Goal: Information Seeking & Learning: Learn about a topic

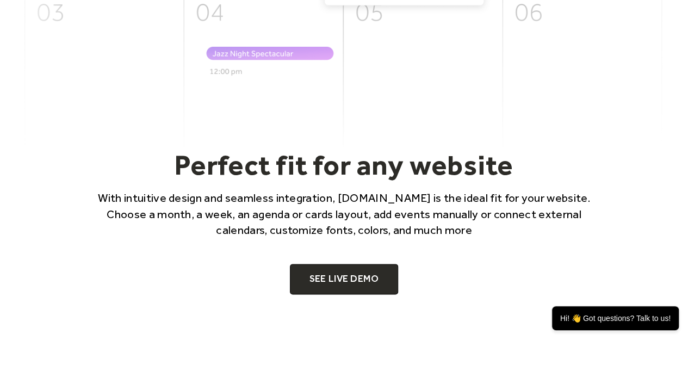
scroll to position [544, 0]
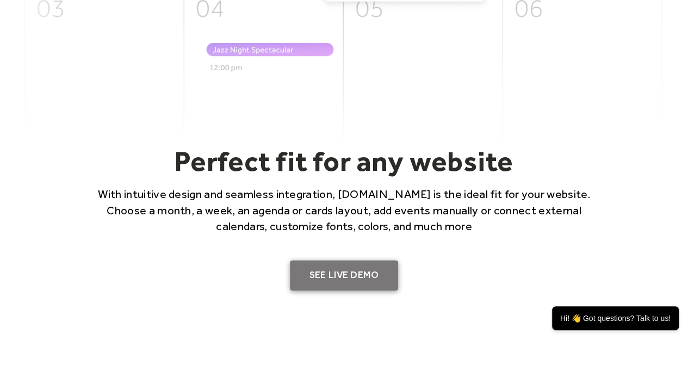
click at [327, 273] on link "SEE LIVE DEMO" at bounding box center [344, 275] width 109 height 30
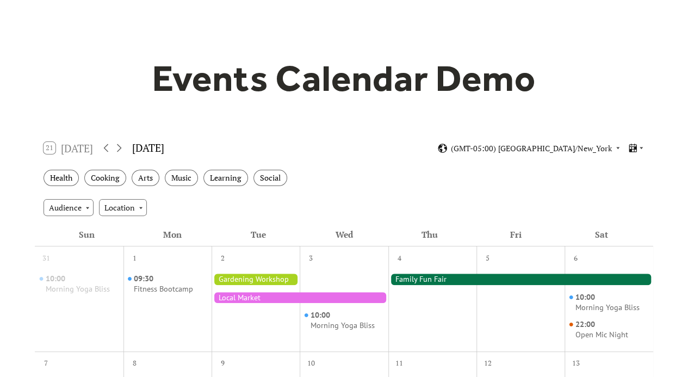
scroll to position [163, 0]
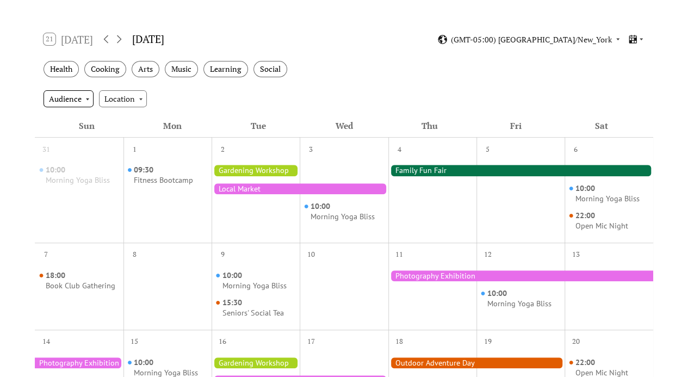
click at [84, 97] on div "Audience" at bounding box center [69, 98] width 50 height 16
click at [78, 96] on div "Audience" at bounding box center [69, 98] width 50 height 16
click at [120, 101] on div "Location" at bounding box center [123, 98] width 48 height 16
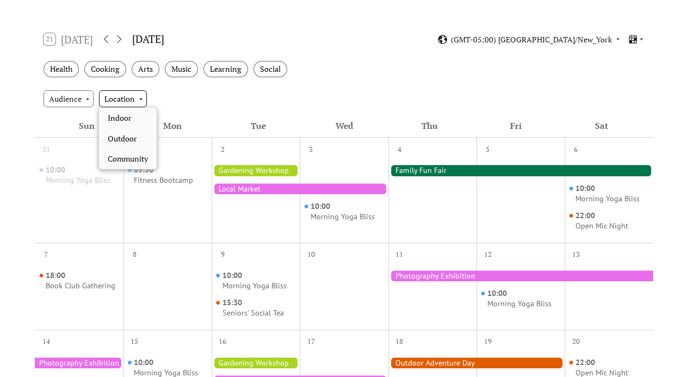
click at [120, 101] on div "Location" at bounding box center [123, 98] width 48 height 16
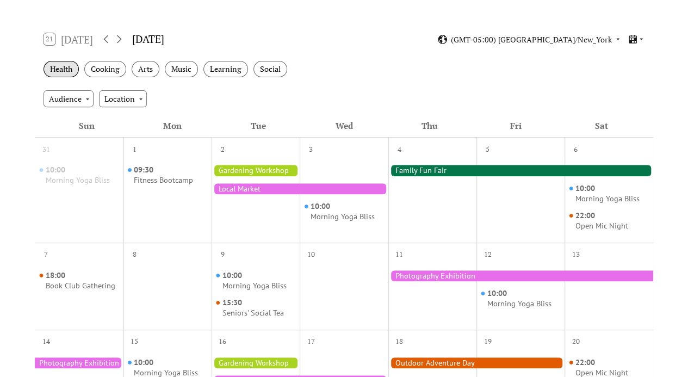
click at [61, 71] on div "Health" at bounding box center [61, 69] width 35 height 17
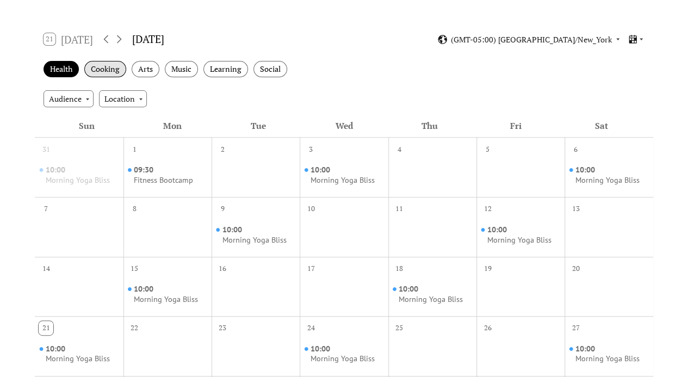
click at [97, 71] on div "Cooking" at bounding box center [105, 69] width 42 height 17
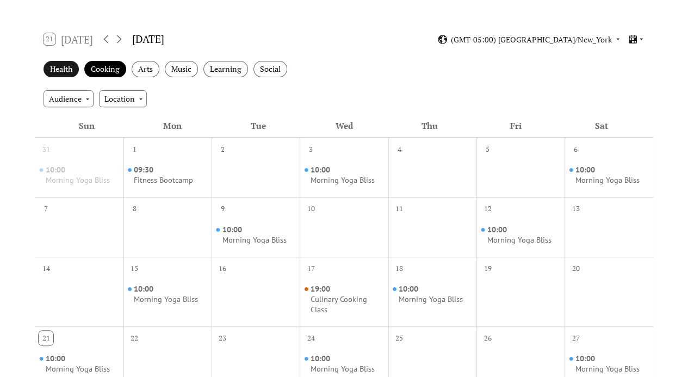
click at [60, 66] on div "Health" at bounding box center [61, 69] width 35 height 17
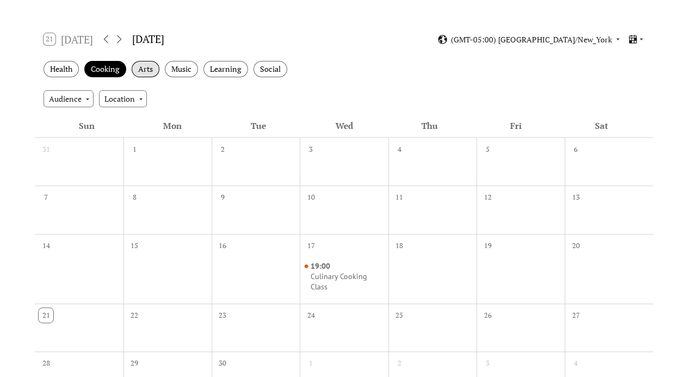
click at [151, 64] on div "Arts" at bounding box center [146, 69] width 28 height 17
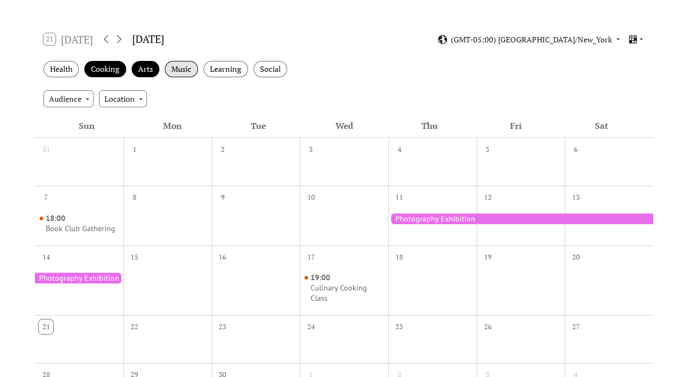
click at [188, 69] on div "Music" at bounding box center [181, 69] width 33 height 17
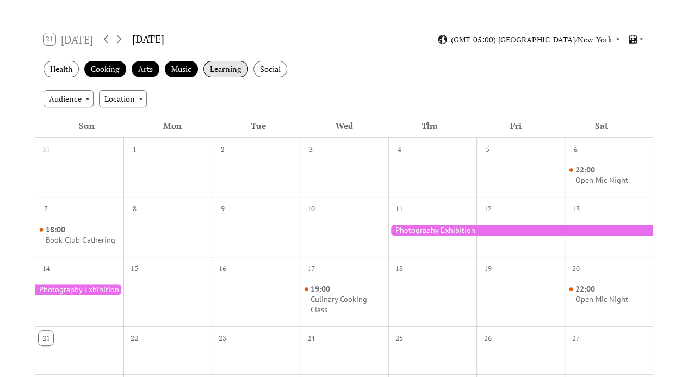
click at [227, 67] on div "Learning" at bounding box center [225, 69] width 45 height 17
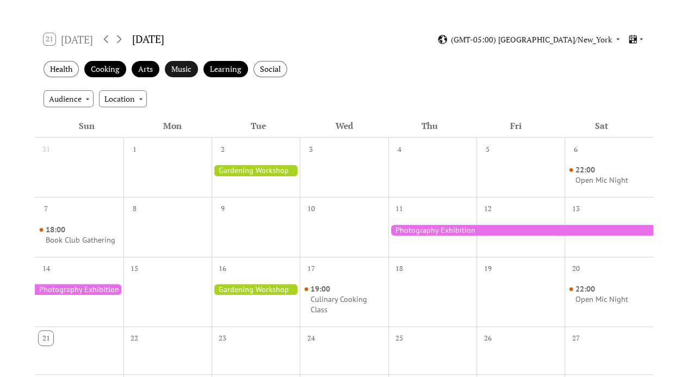
click at [177, 69] on div "Music" at bounding box center [181, 69] width 33 height 17
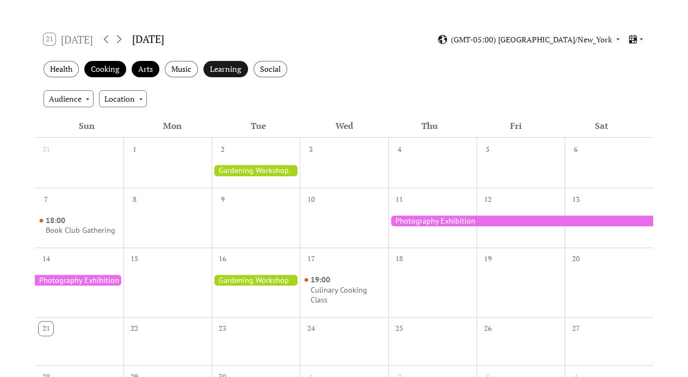
click at [227, 69] on div "Learning" at bounding box center [225, 69] width 45 height 17
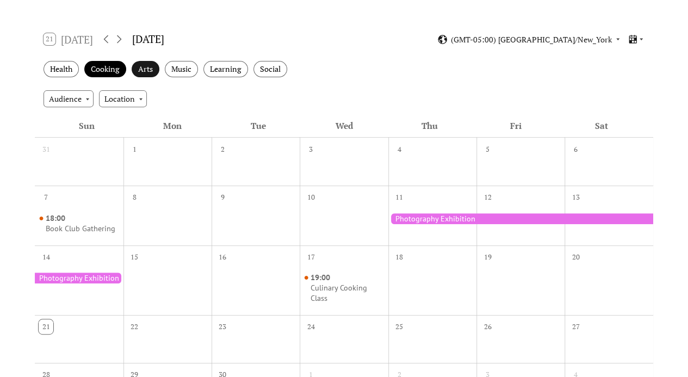
click at [147, 69] on div "Arts" at bounding box center [146, 69] width 28 height 17
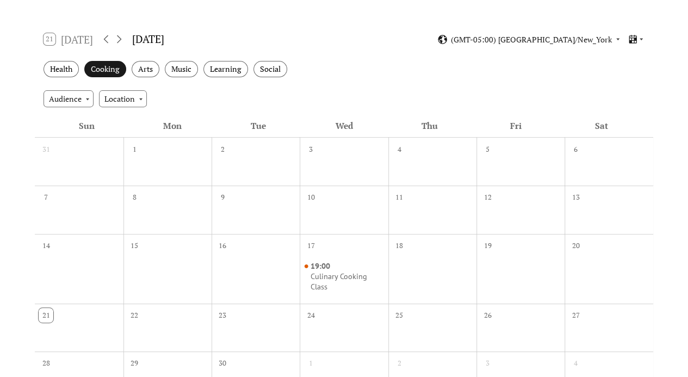
click at [120, 69] on div "Cooking" at bounding box center [105, 69] width 42 height 17
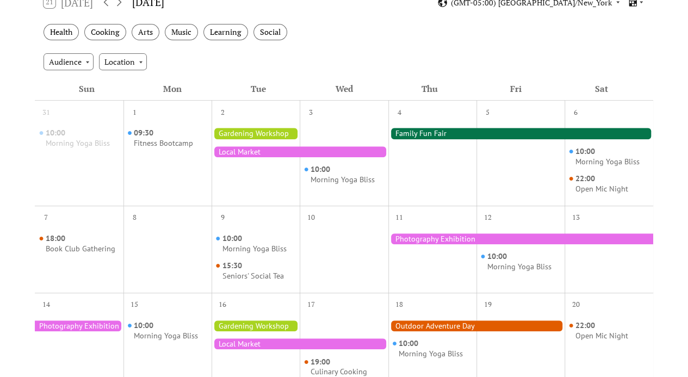
scroll to position [109, 0]
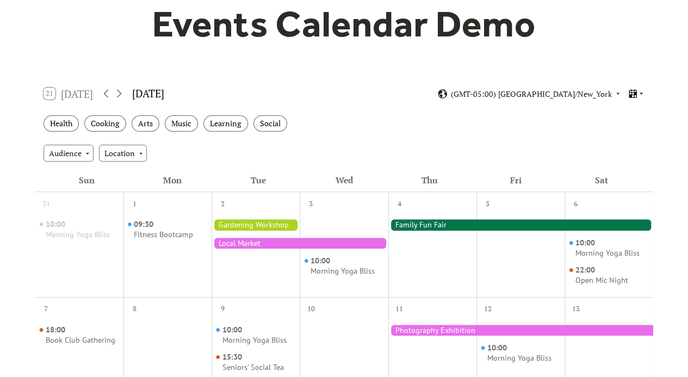
click at [636, 93] on icon at bounding box center [633, 93] width 8 height 9
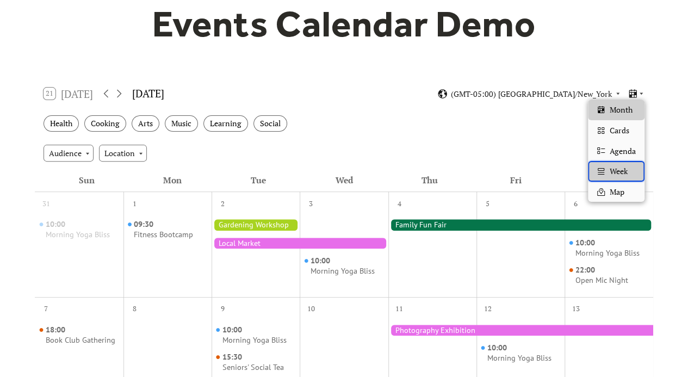
click at [611, 171] on span "Week" at bounding box center [619, 171] width 18 height 12
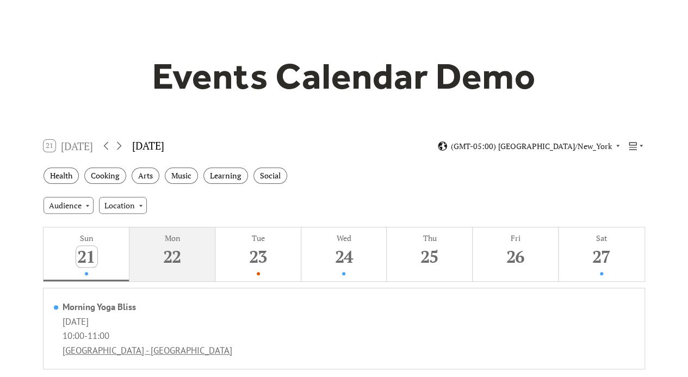
scroll to position [0, 0]
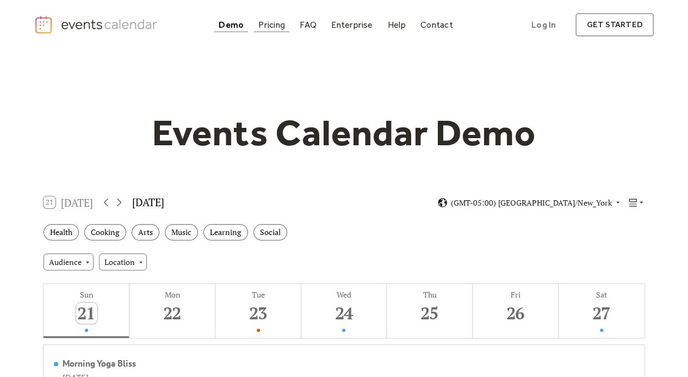
click at [271, 26] on div "Pricing" at bounding box center [271, 25] width 27 height 6
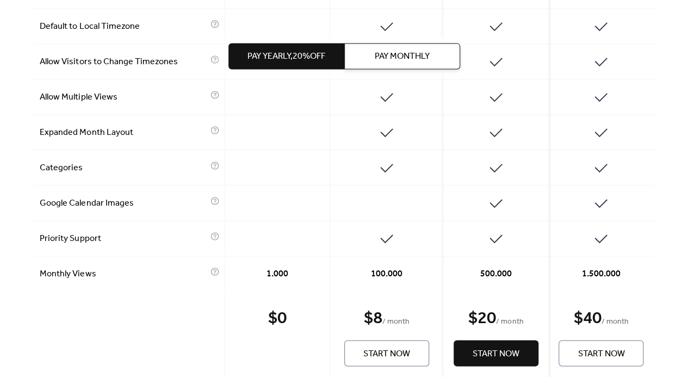
scroll to position [762, 0]
